Goal: Navigation & Orientation: Find specific page/section

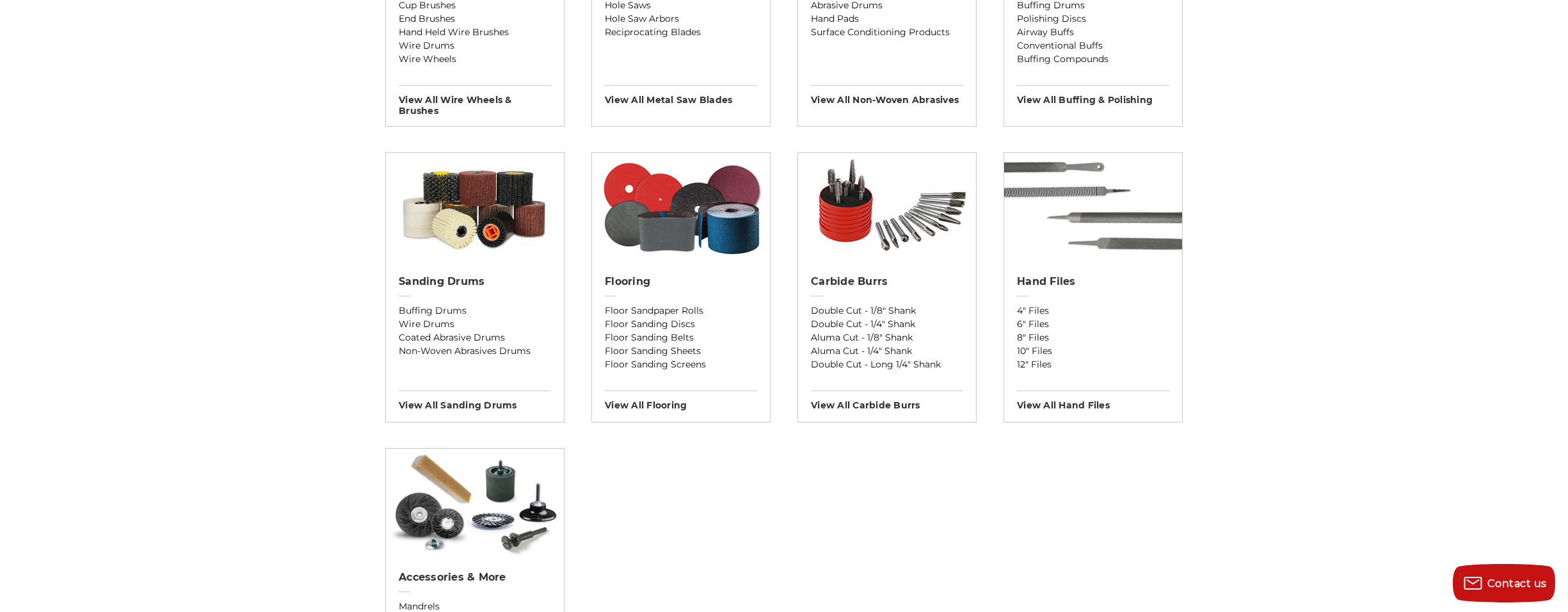
scroll to position [1024, 0]
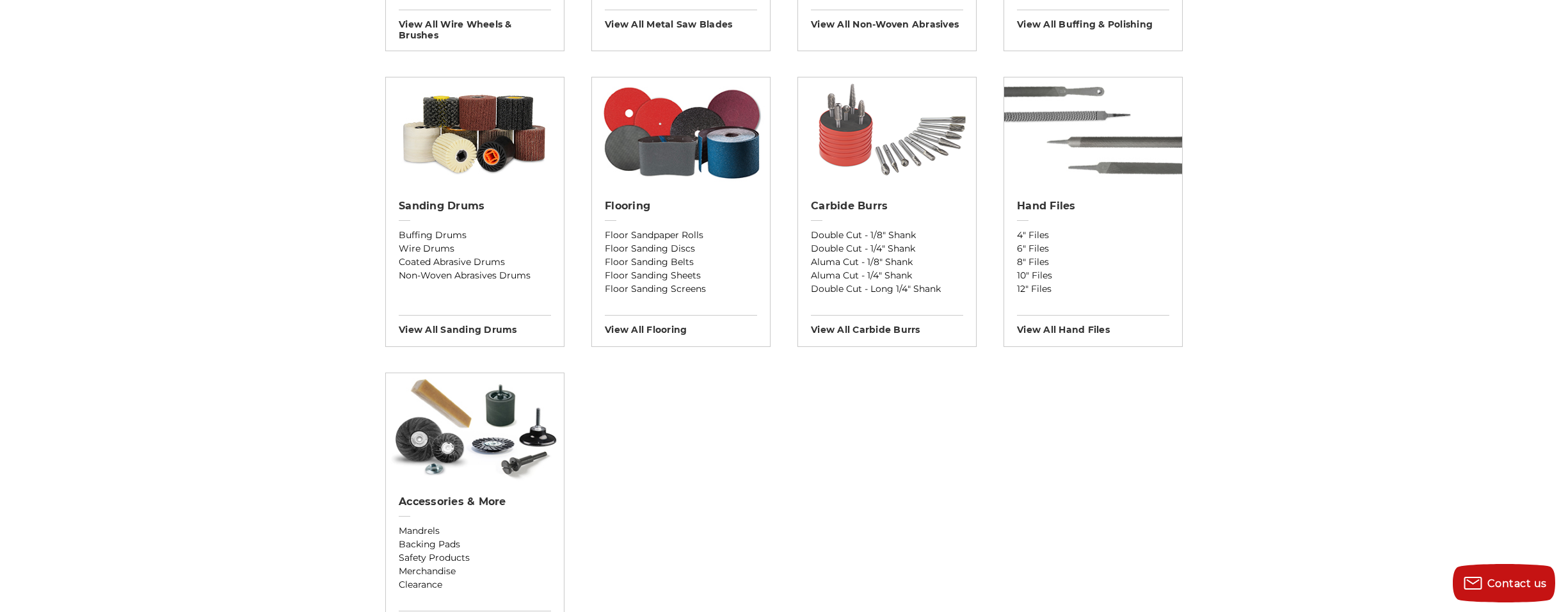
click at [853, 145] on img at bounding box center [887, 132] width 178 height 109
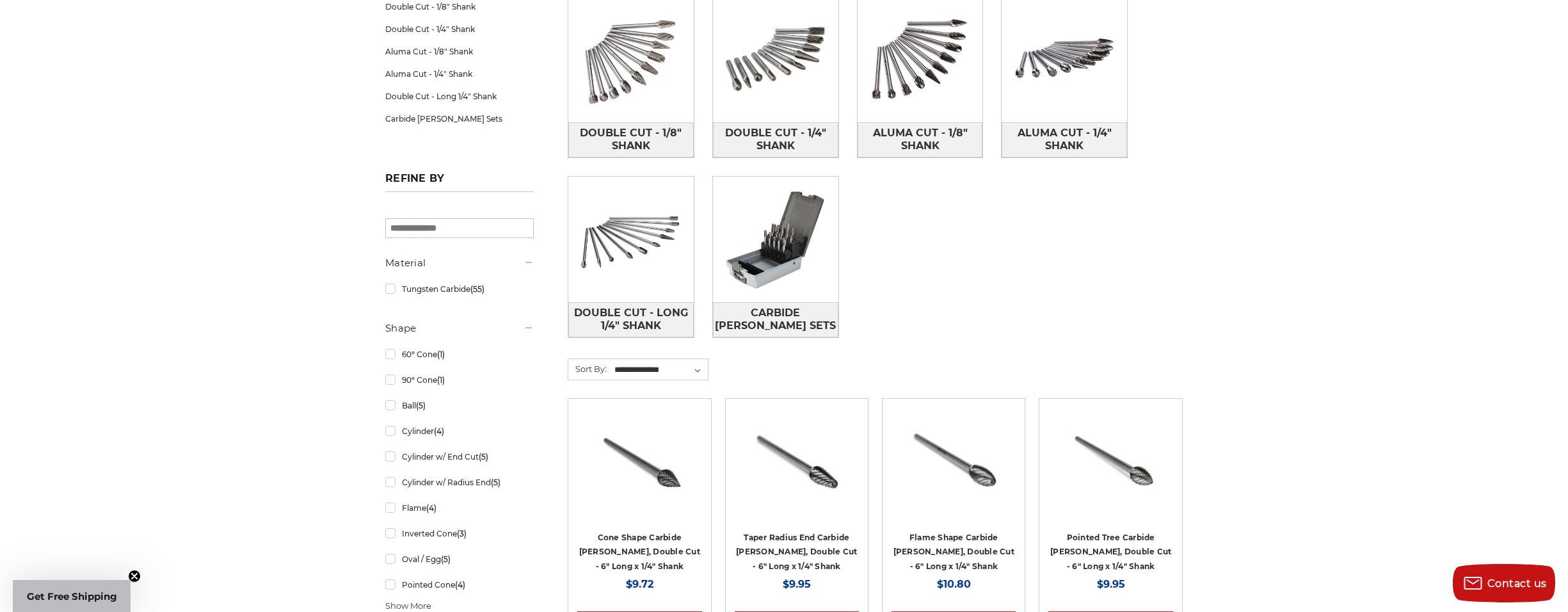
scroll to position [256, 0]
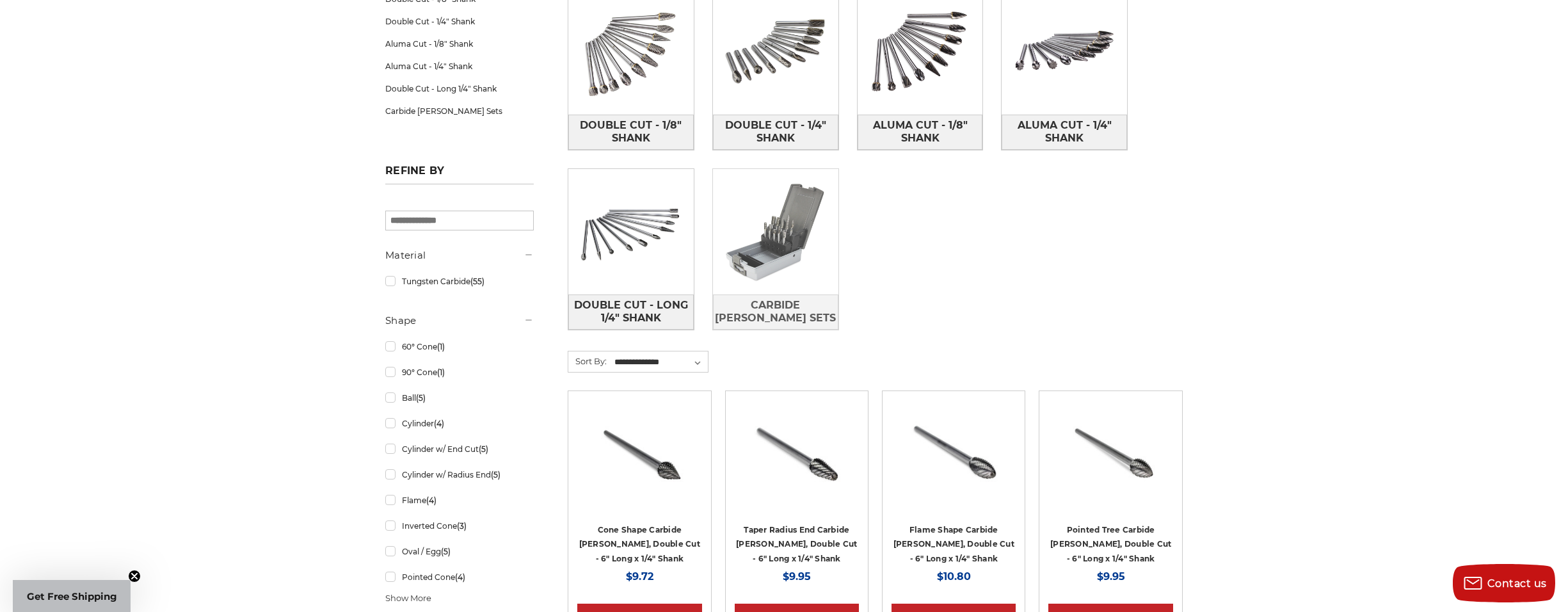
click at [754, 265] on img at bounding box center [775, 232] width 125 height 125
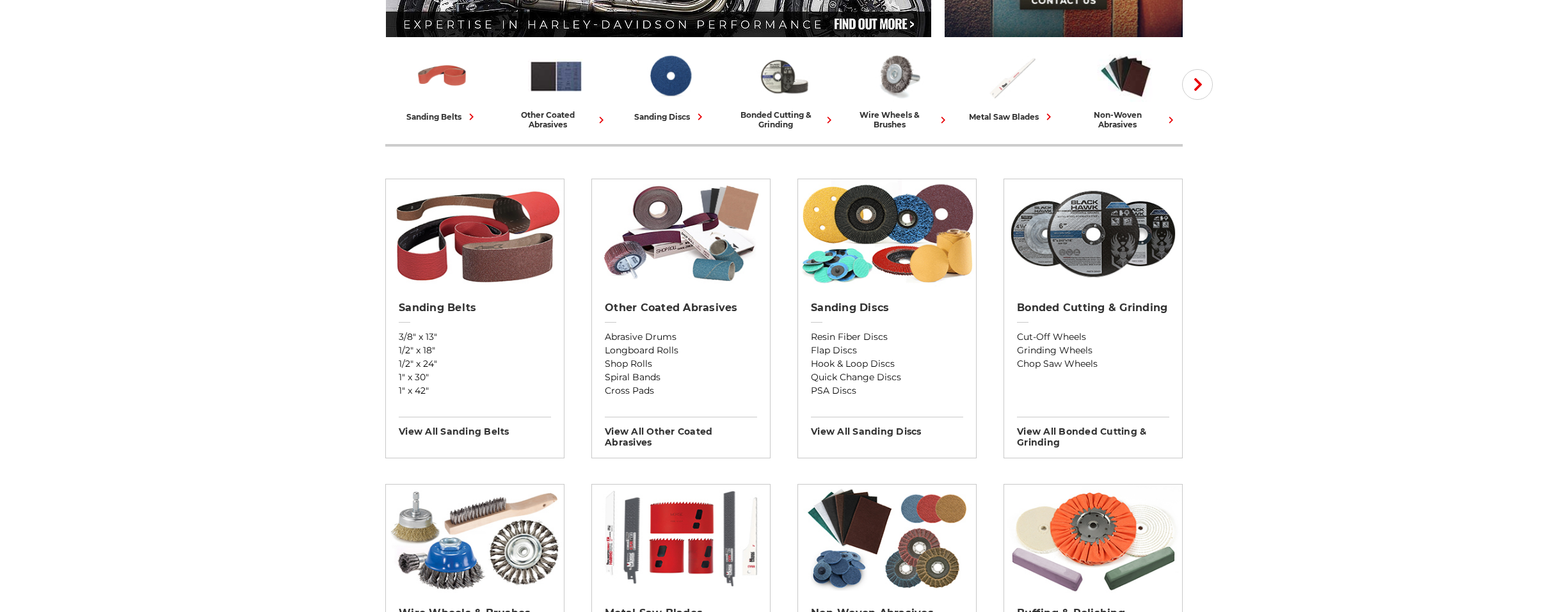
scroll to position [320, 0]
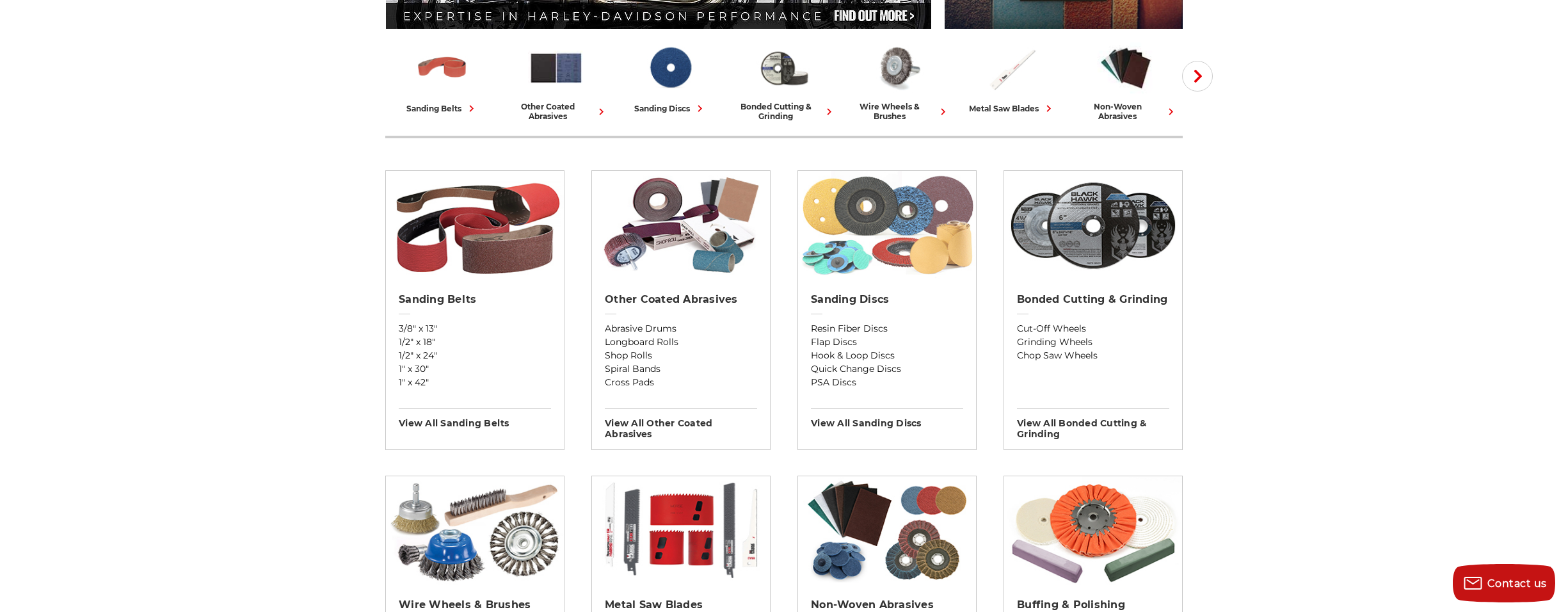
click at [891, 235] on img at bounding box center [887, 225] width 178 height 109
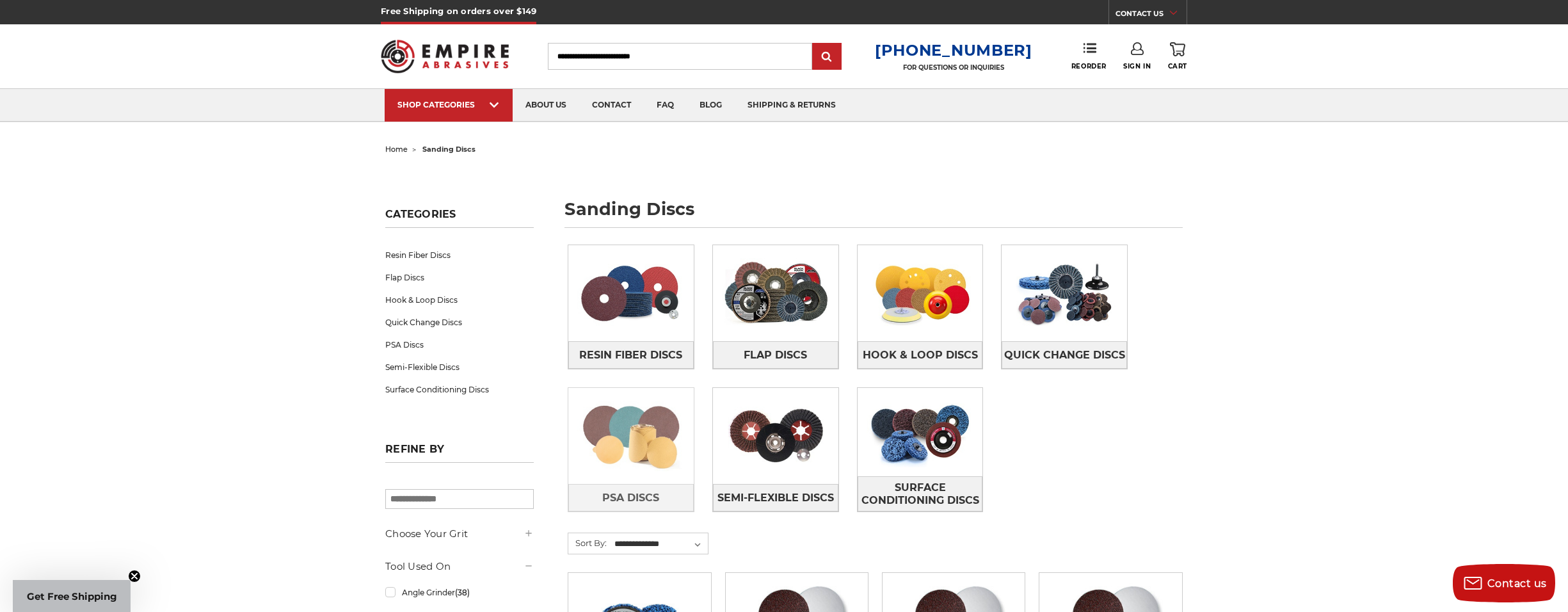
click at [641, 433] on img at bounding box center [630, 435] width 125 height 88
